Goal: Information Seeking & Learning: Learn about a topic

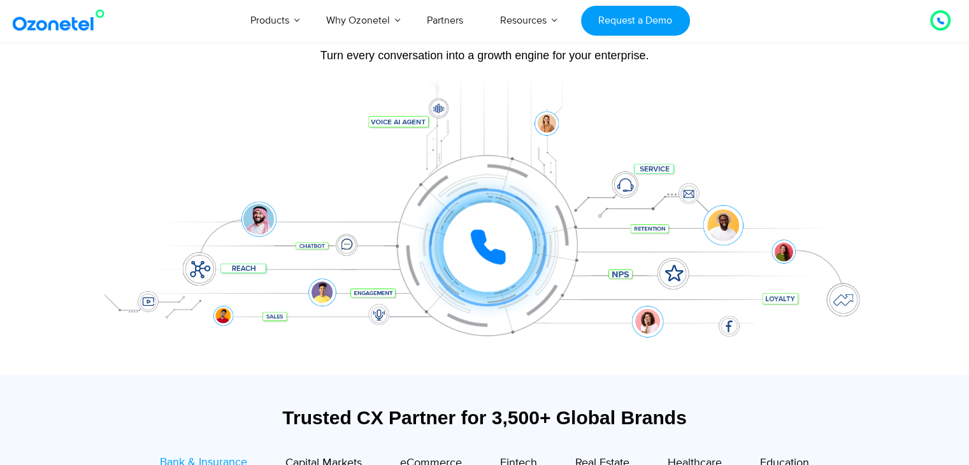
scroll to position [127, 0]
click at [245, 113] on div at bounding box center [485, 228] width 796 height 293
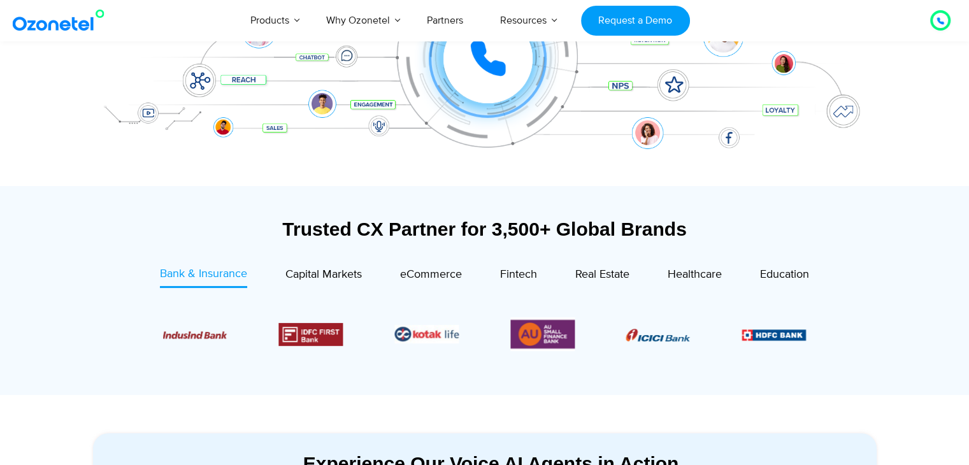
scroll to position [317, 0]
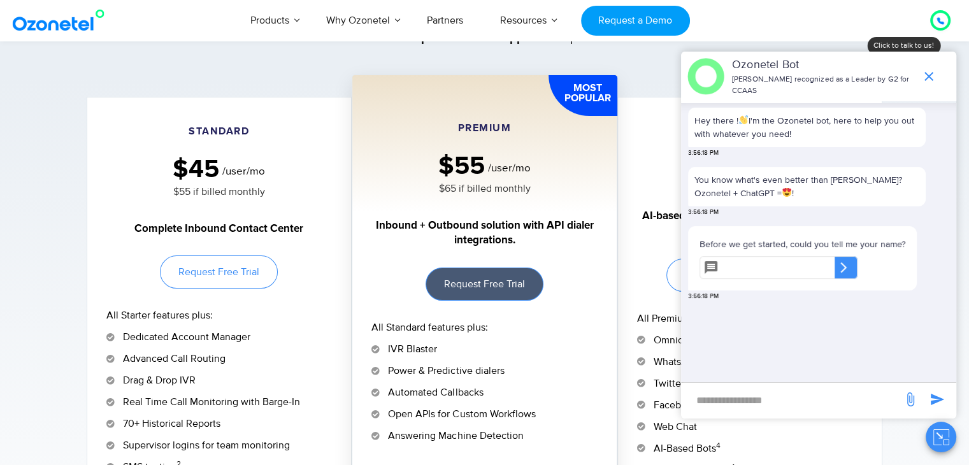
scroll to position [150, 0]
drag, startPoint x: 219, startPoint y: 166, endPoint x: 192, endPoint y: 166, distance: 26.8
type textarea "**"
click at [192, 166] on h5 "$45 /user/mo" at bounding box center [219, 169] width 226 height 29
click at [238, 199] on div "Complete Inbound Contact Center" at bounding box center [219, 218] width 226 height 38
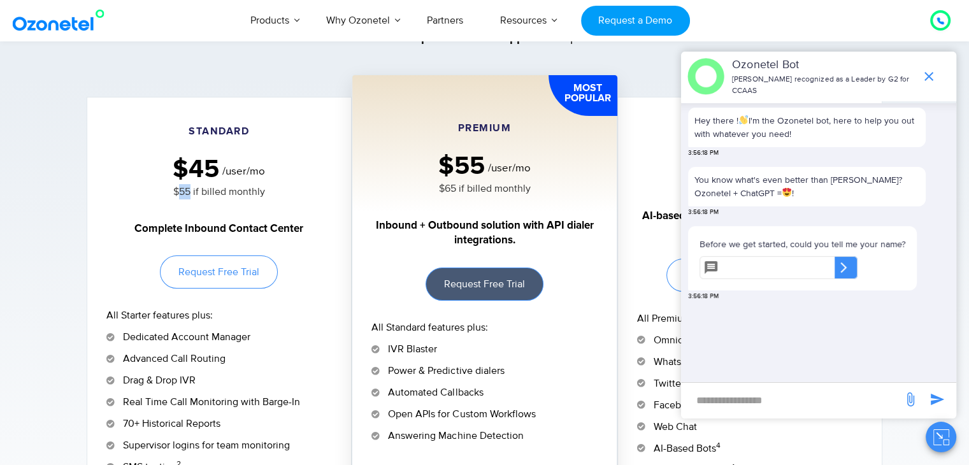
drag, startPoint x: 190, startPoint y: 192, endPoint x: 177, endPoint y: 194, distance: 12.9
click at [177, 194] on p "$55 if billed monthly" at bounding box center [219, 191] width 226 height 15
click at [928, 82] on icon "end chat or minimize" at bounding box center [928, 76] width 15 height 15
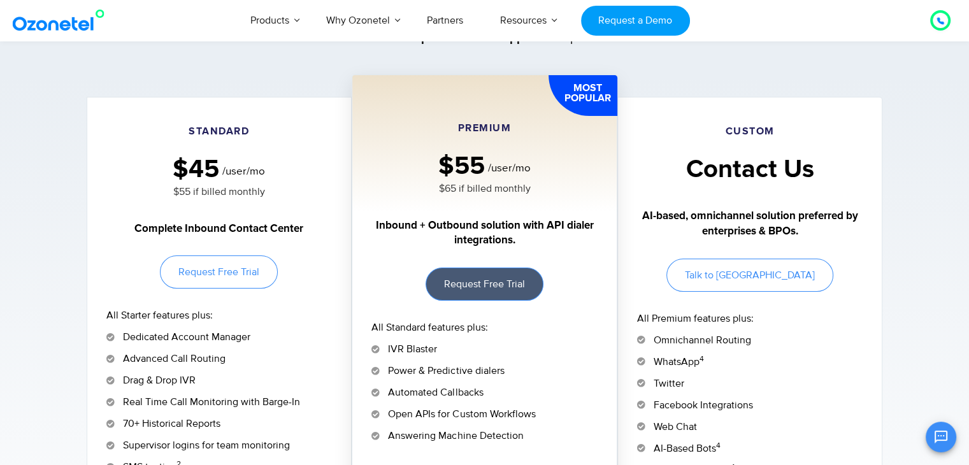
click at [78, 240] on div "Standard $45 /user/mo $55 if billed monthly Complete Inbound Contact Center Req…" at bounding box center [484, 383] width 815 height 573
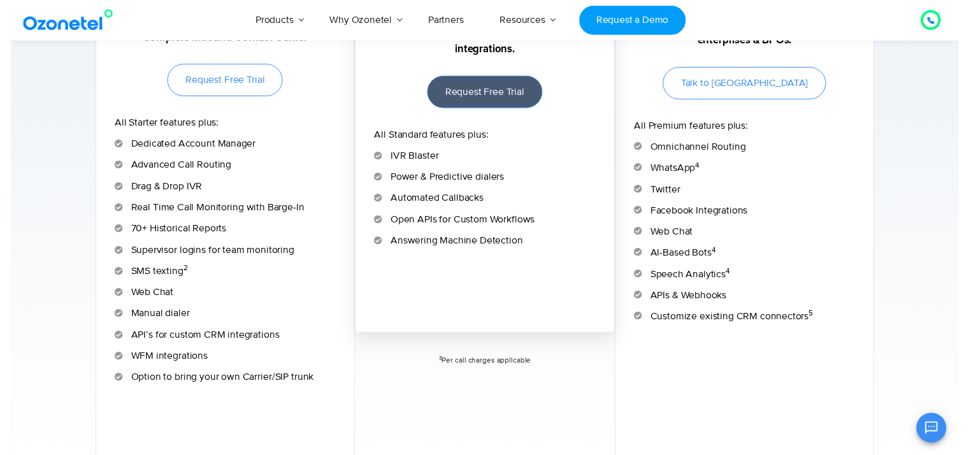
scroll to position [0, 0]
